Goal: Information Seeking & Learning: Learn about a topic

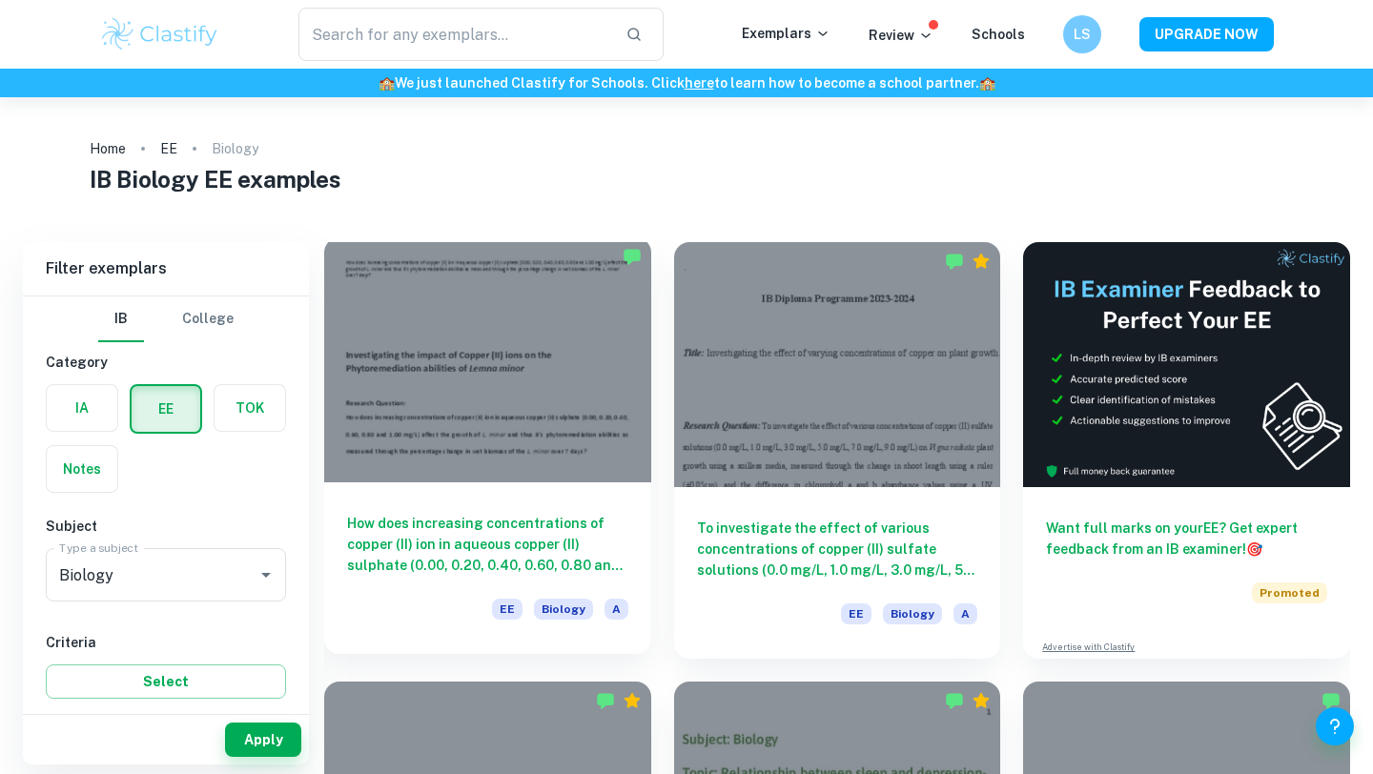
click at [605, 436] on div at bounding box center [487, 359] width 327 height 245
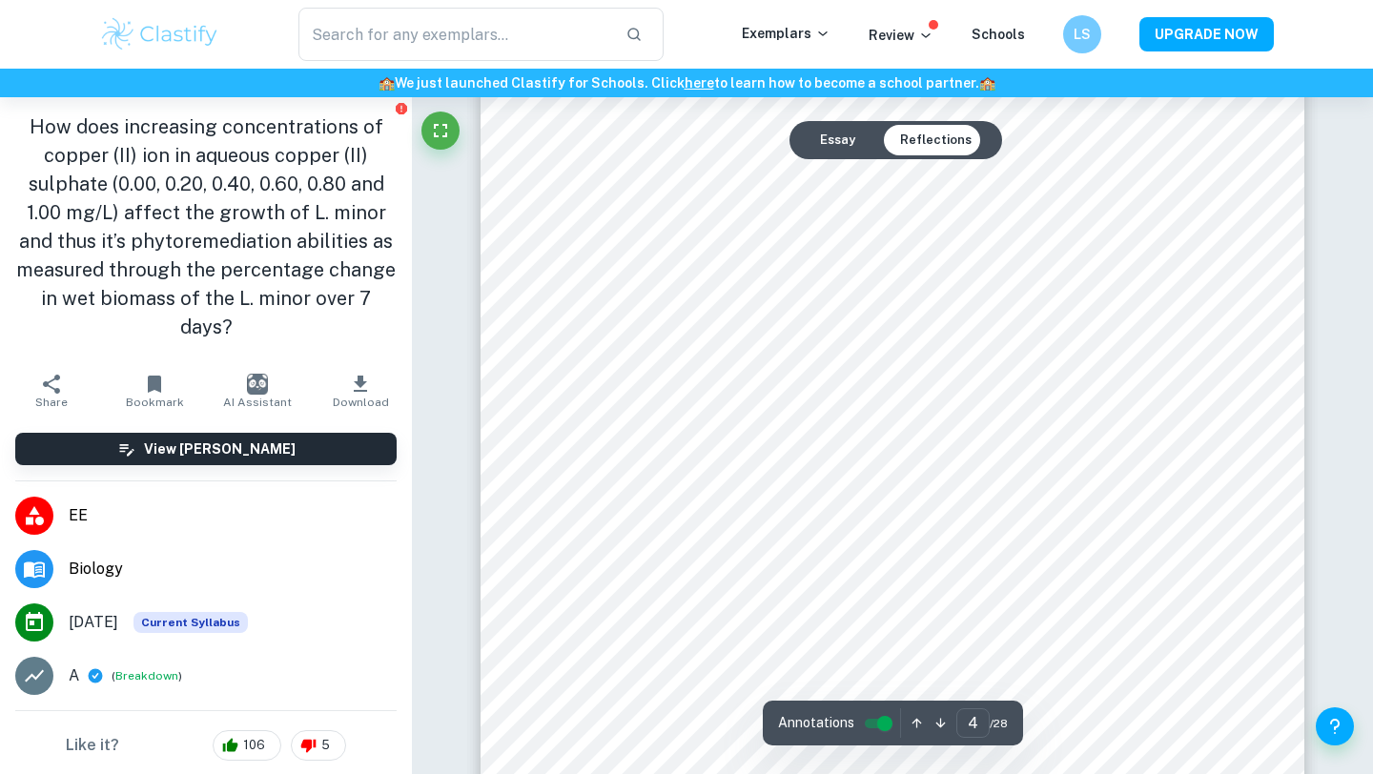
scroll to position [3730, 0]
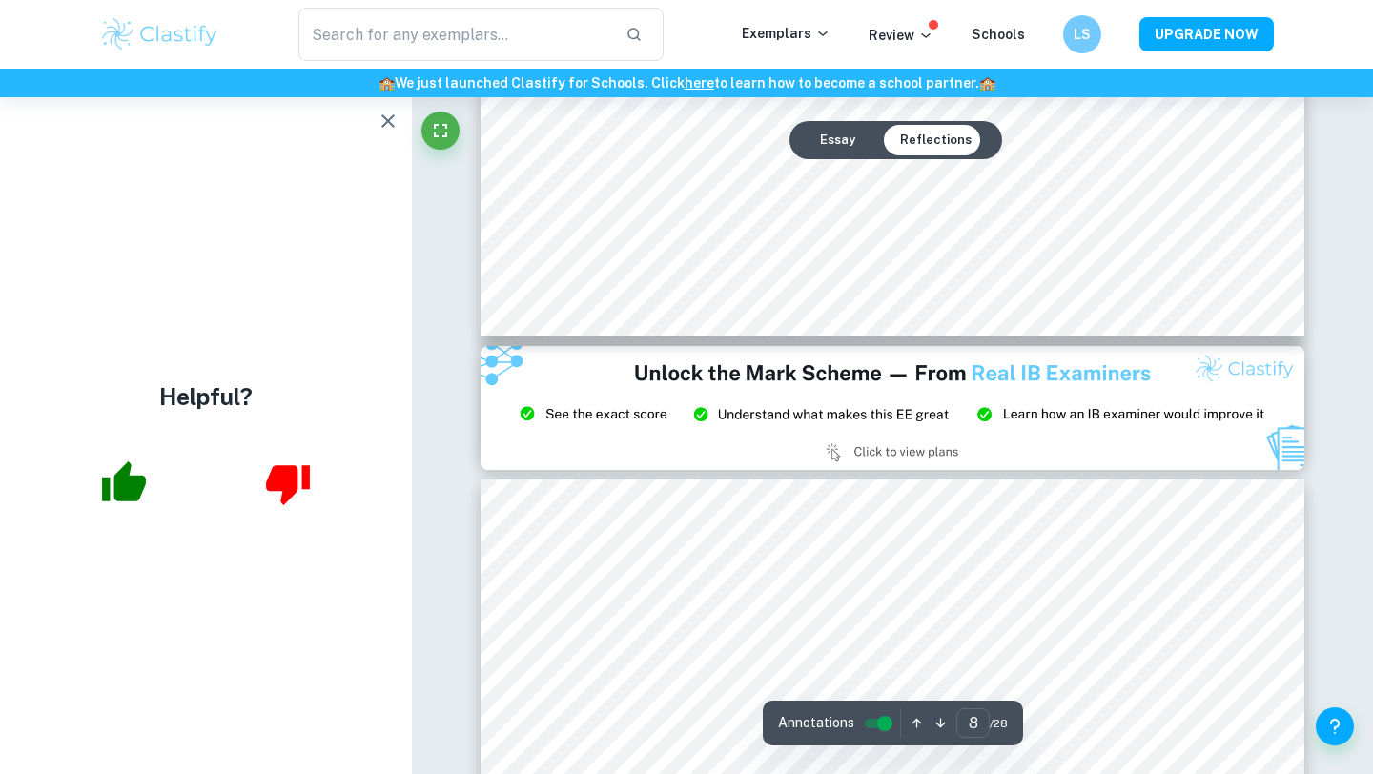
type input "9"
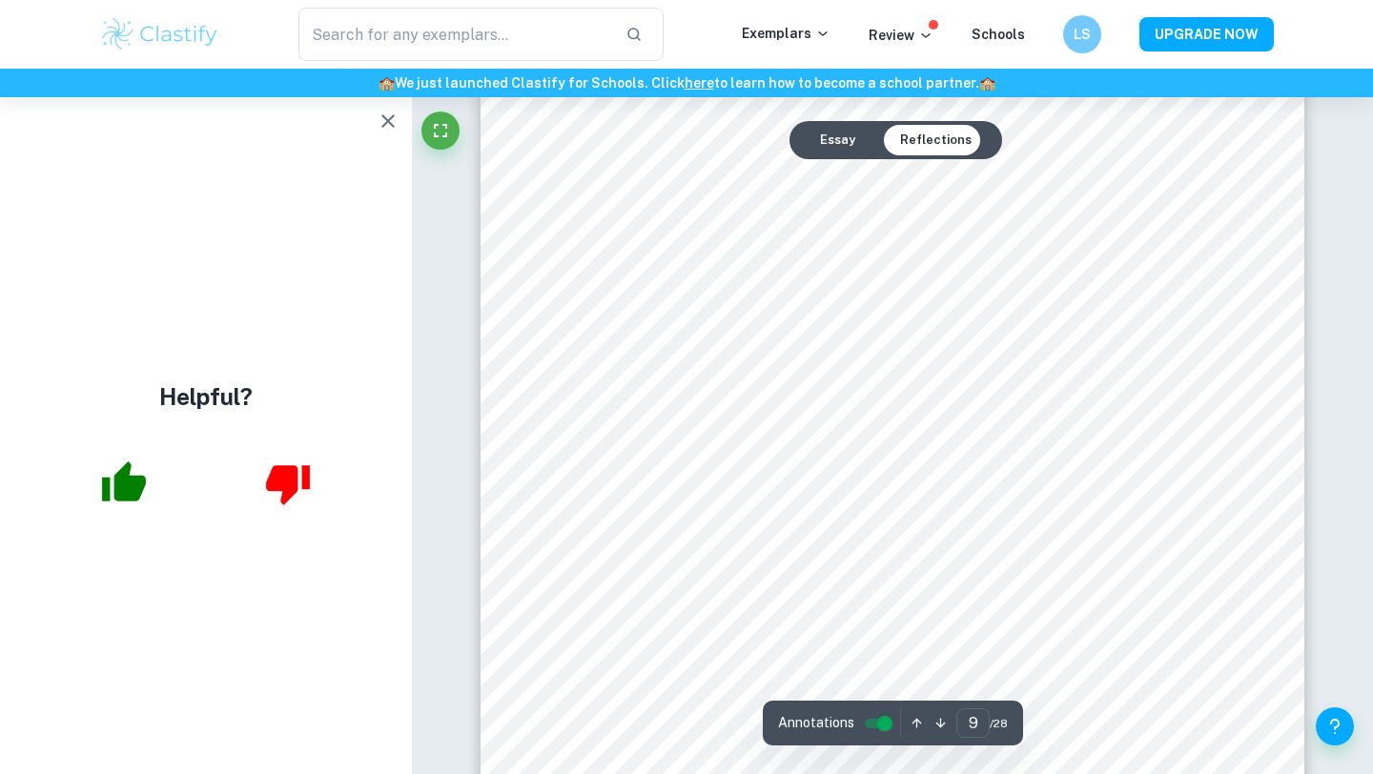
scroll to position [9140, 0]
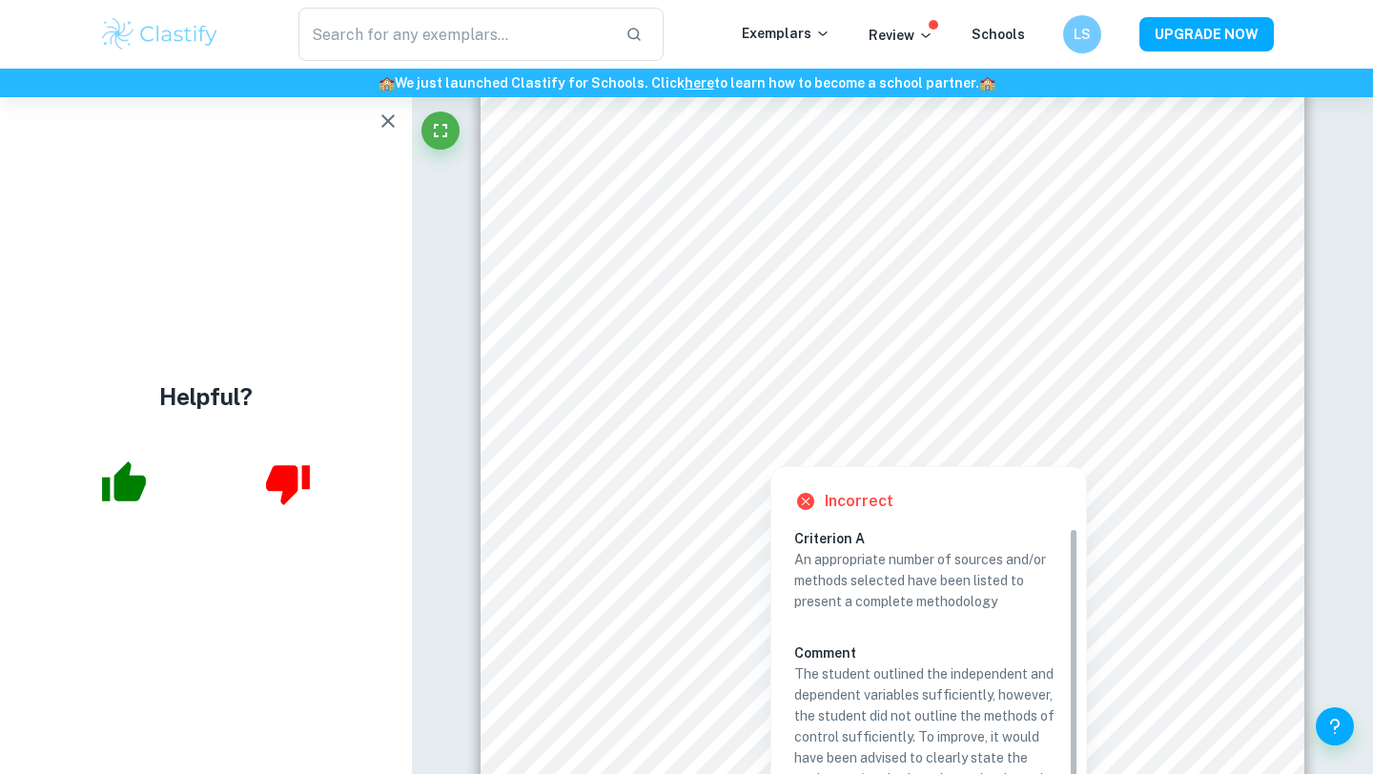
click at [764, 318] on div at bounding box center [922, 326] width 512 height 34
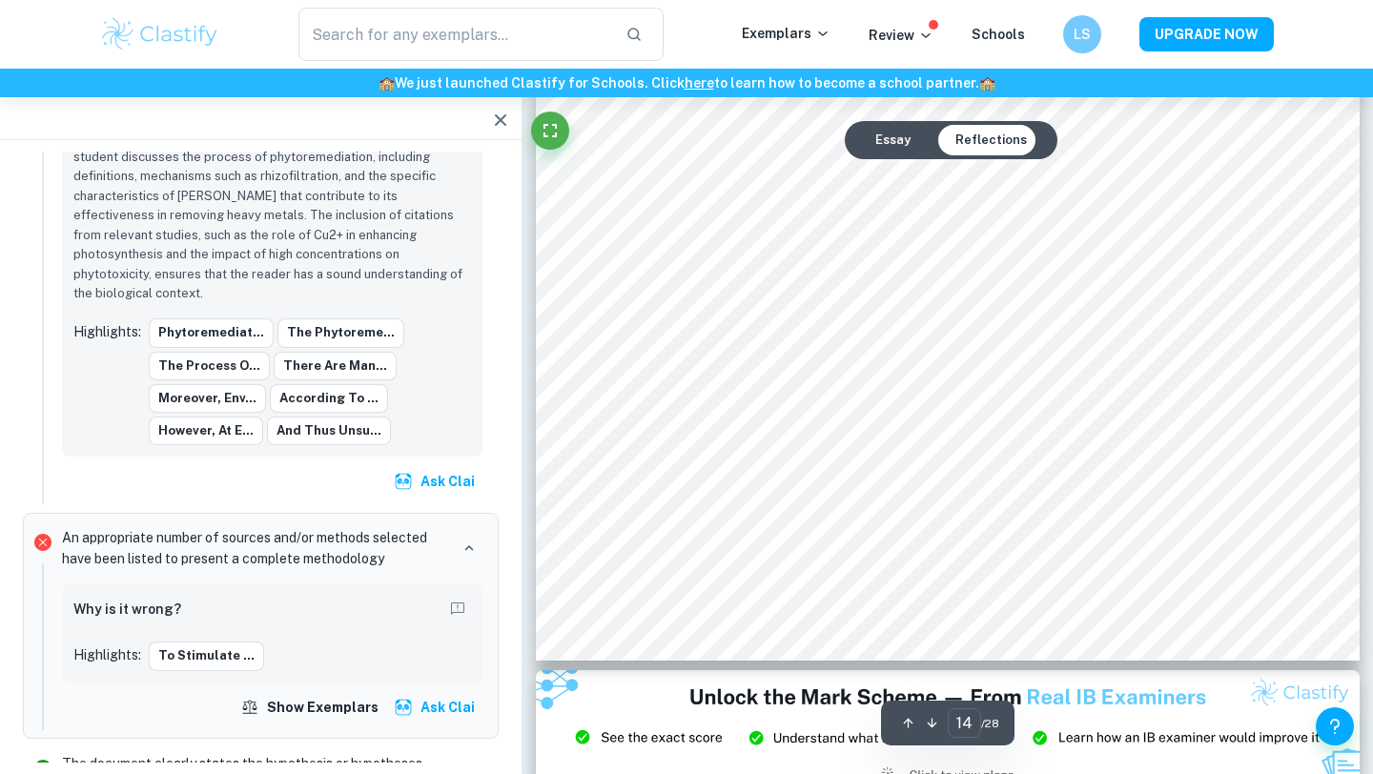
scroll to position [14519, 0]
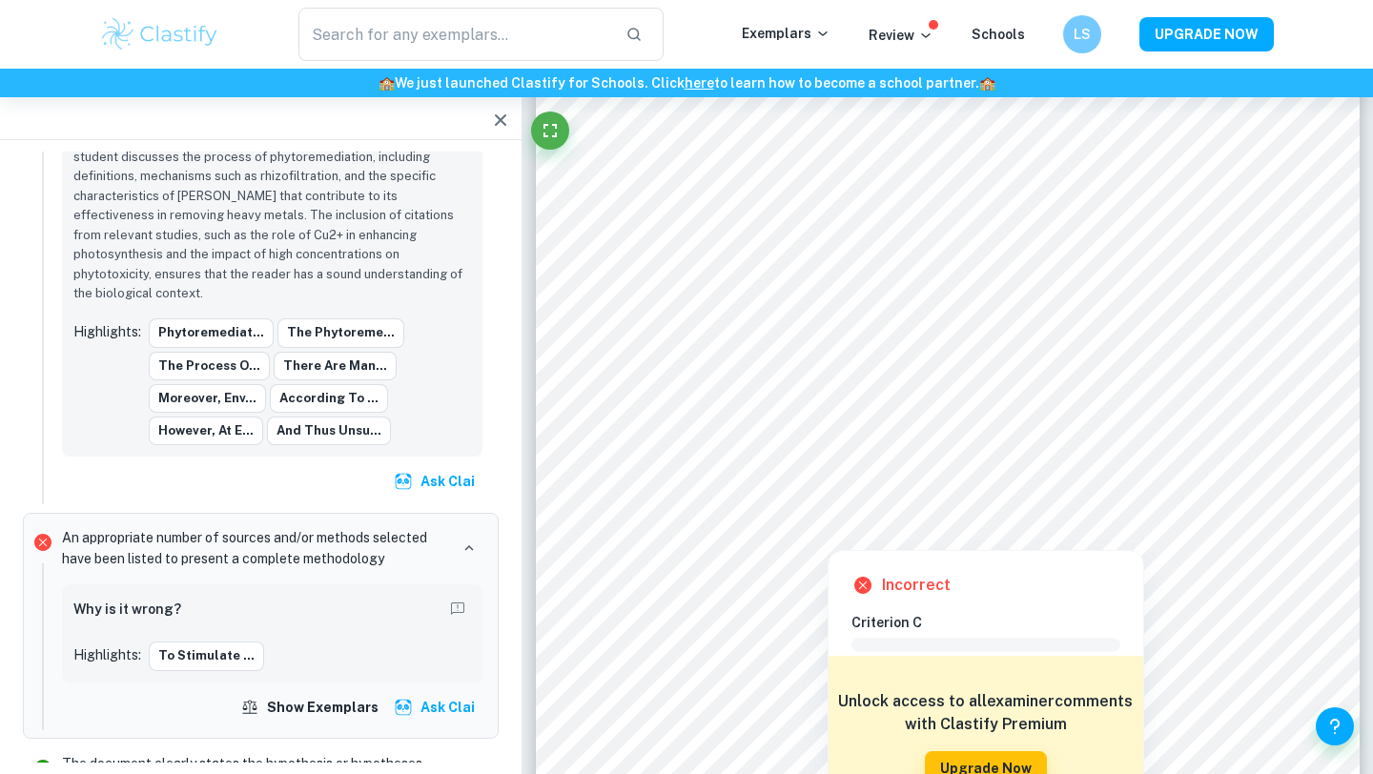
click at [778, 495] on div at bounding box center [948, 503] width 572 height 51
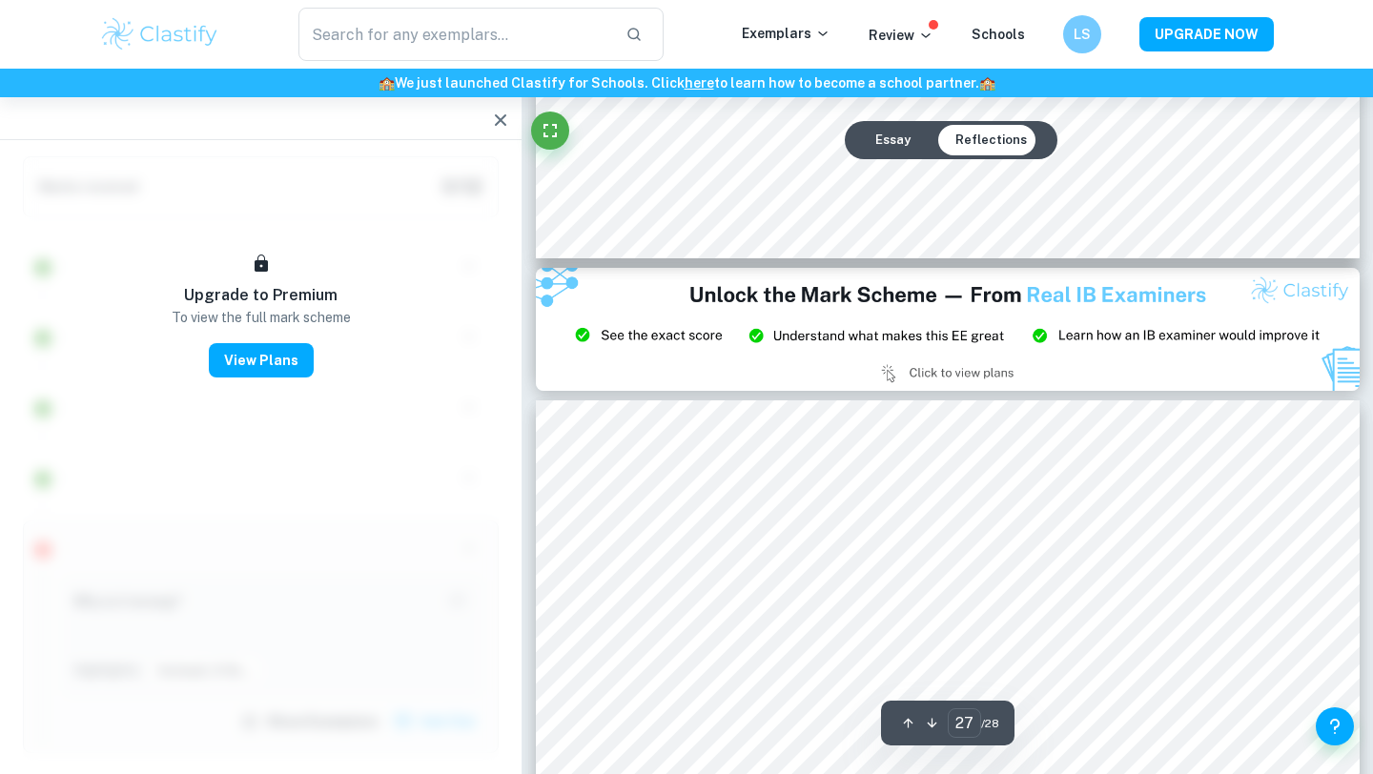
scroll to position [28402, 0]
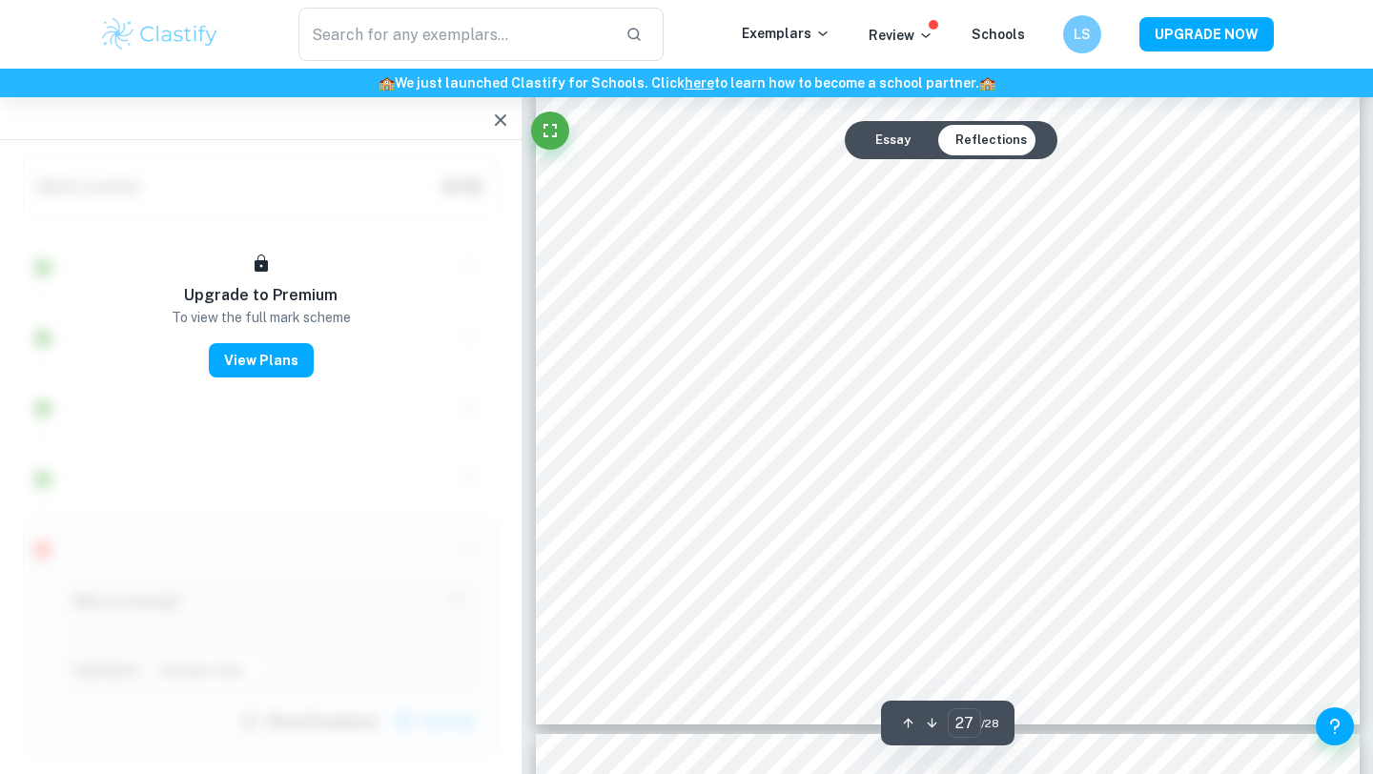
type input "28"
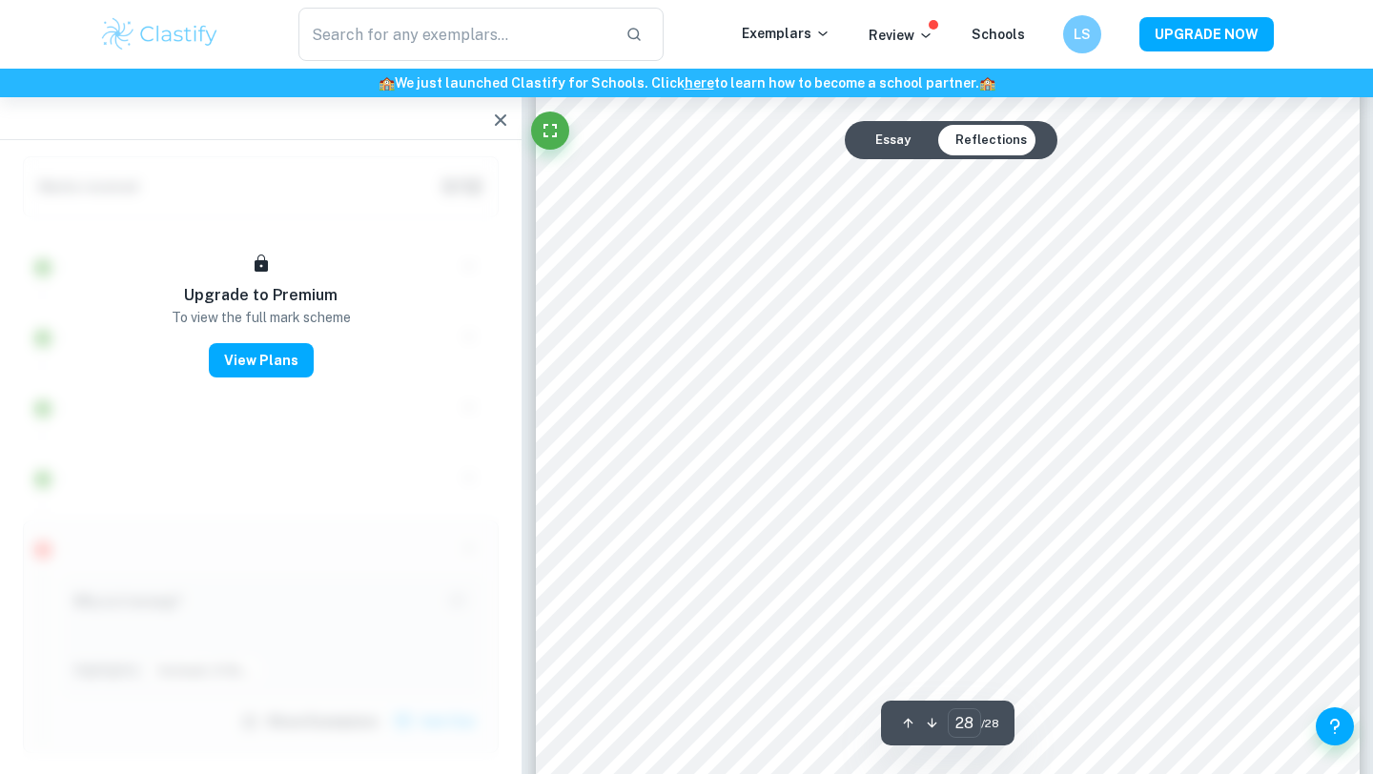
scroll to position [30002, 0]
